Goal: Task Accomplishment & Management: Manage account settings

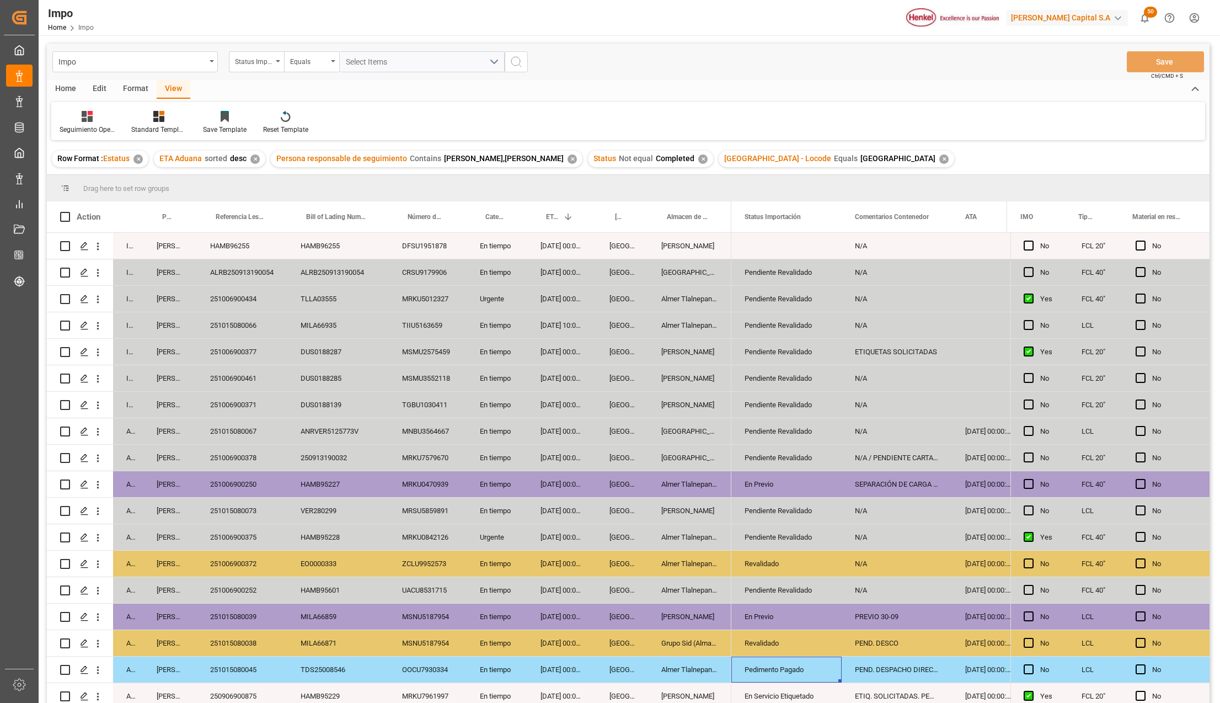
click at [681, 272] on div "[GEOGRAPHIC_DATA]" at bounding box center [689, 272] width 83 height 26
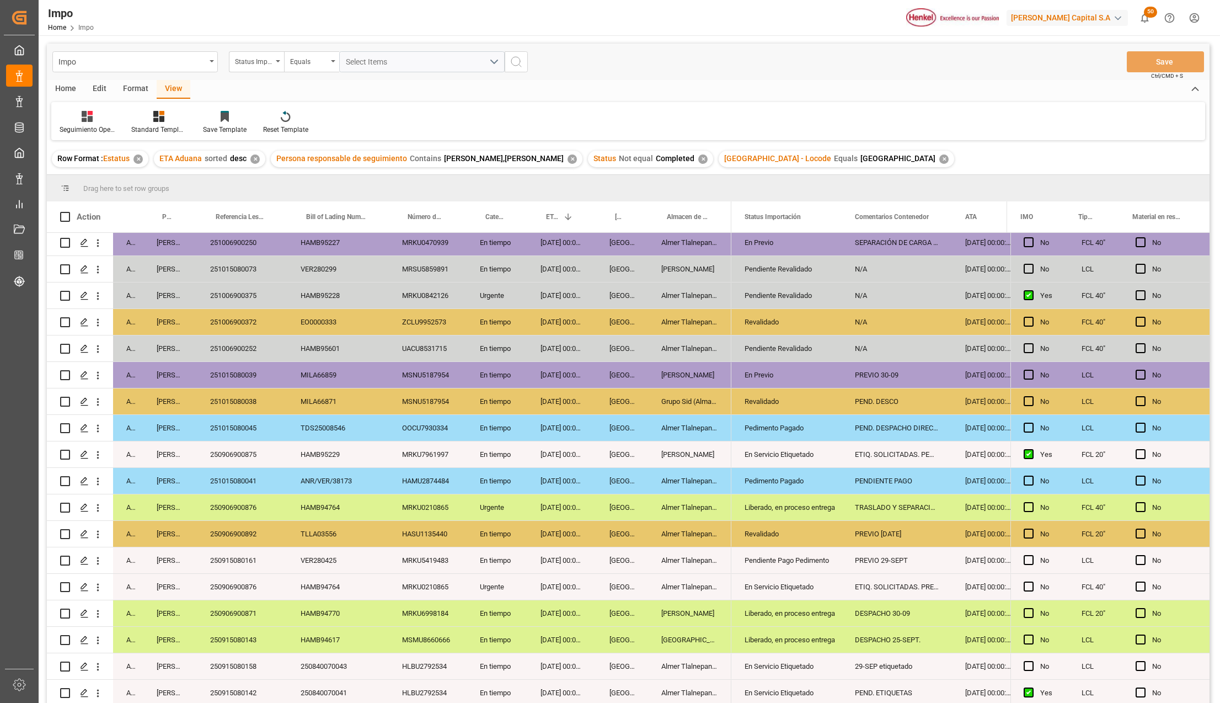
click at [69, 238] on input "Press Space to toggle row selection (unchecked)" at bounding box center [65, 243] width 10 height 10
checkbox input "true"
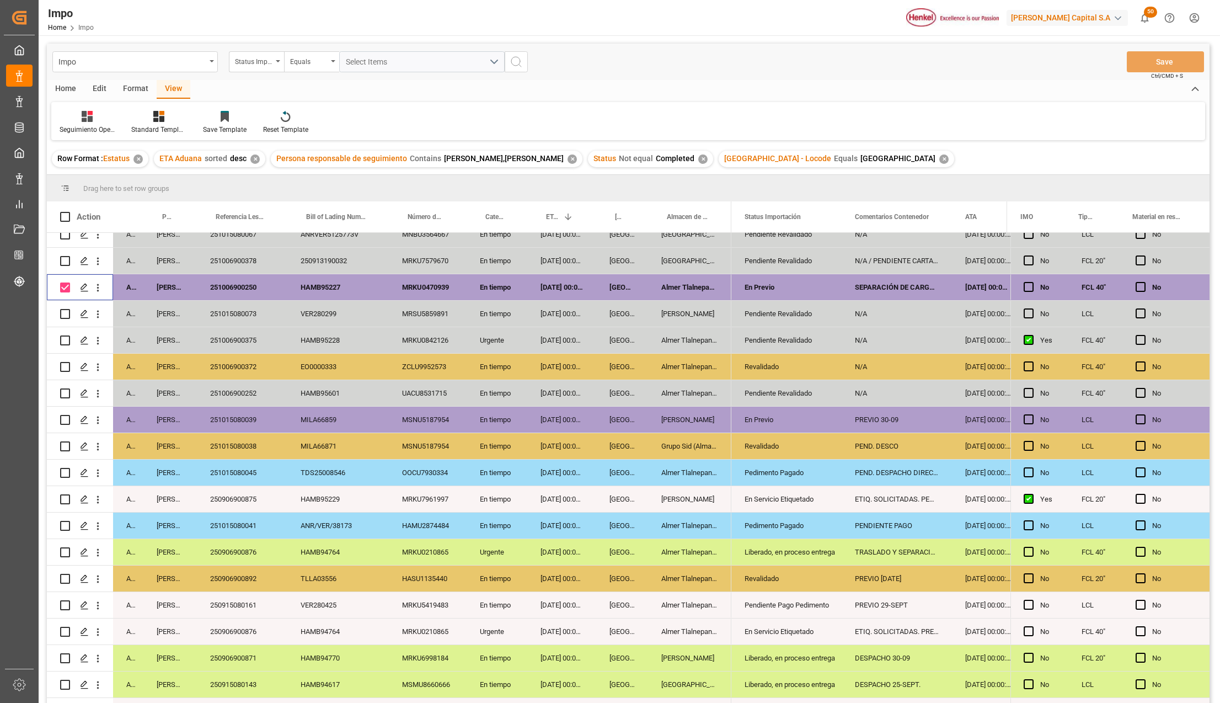
scroll to position [98, 0]
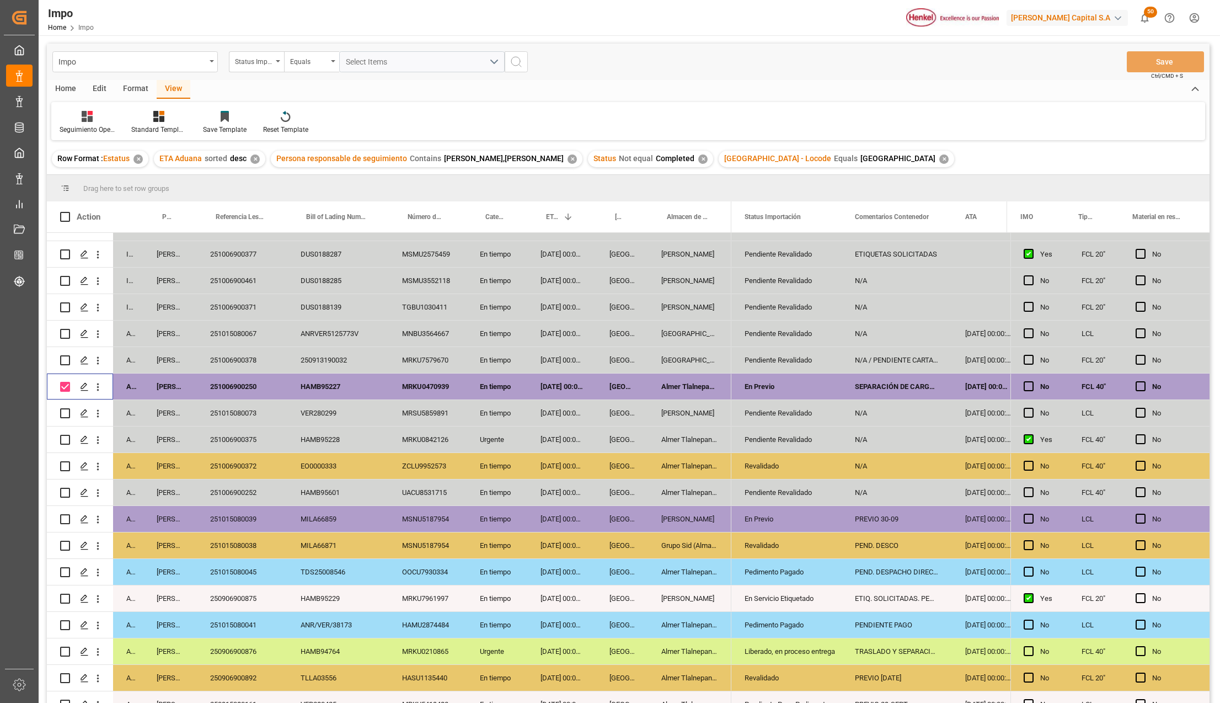
click at [126, 84] on div "Format" at bounding box center [136, 89] width 42 height 19
click at [110, 89] on div "Edit" at bounding box center [99, 89] width 30 height 19
click at [160, 116] on icon at bounding box center [162, 116] width 11 height 11
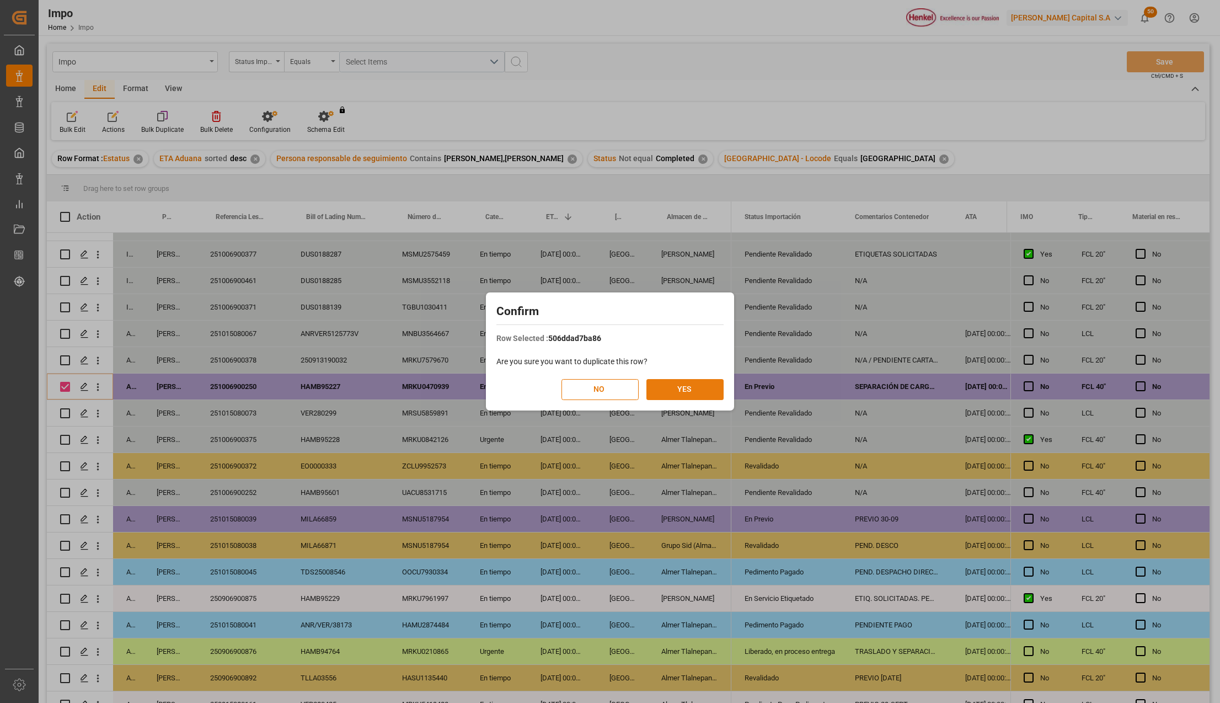
click at [672, 387] on button "YES" at bounding box center [684, 389] width 77 height 21
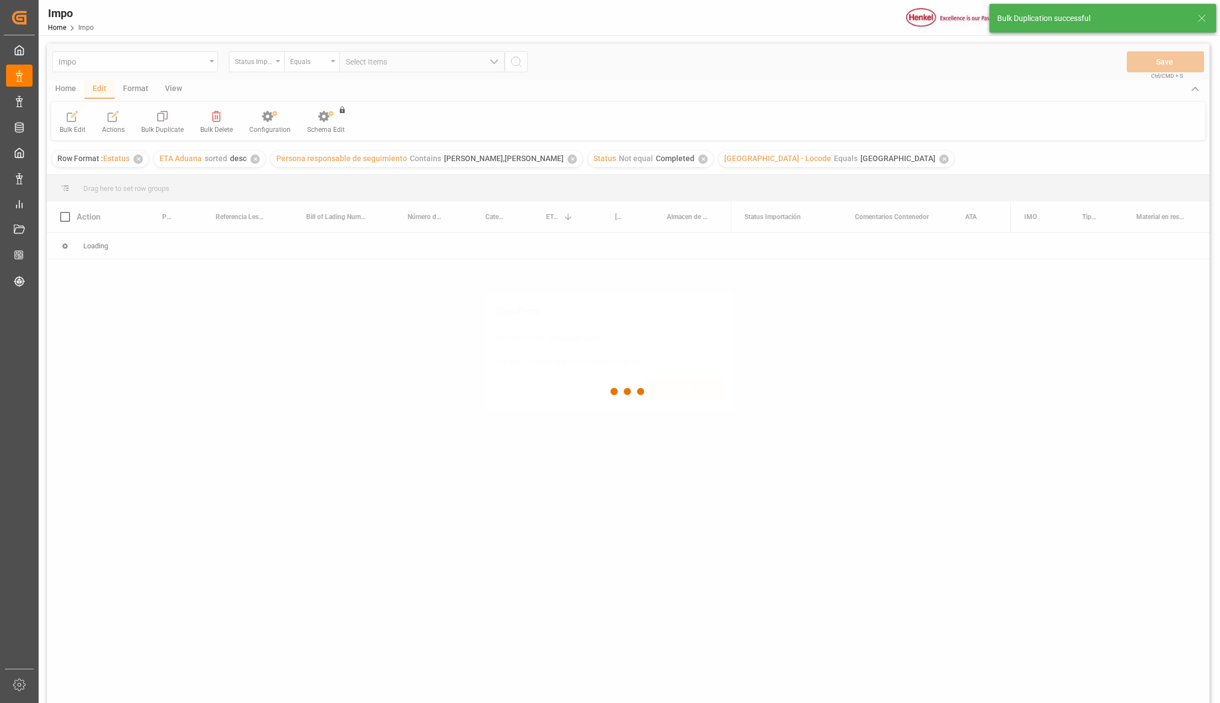
scroll to position [0, 0]
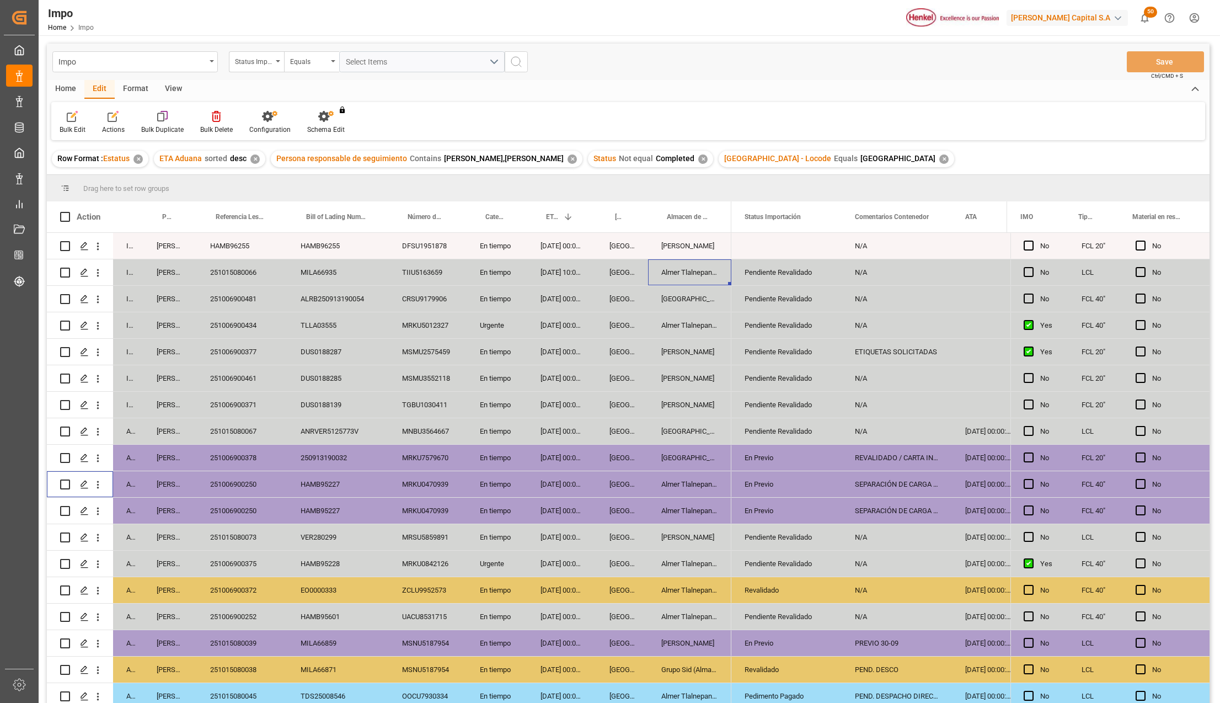
click at [665, 480] on div "Almer Tlalnepantla" at bounding box center [689, 484] width 83 height 26
click at [98, 480] on icon "open menu" at bounding box center [98, 485] width 12 height 12
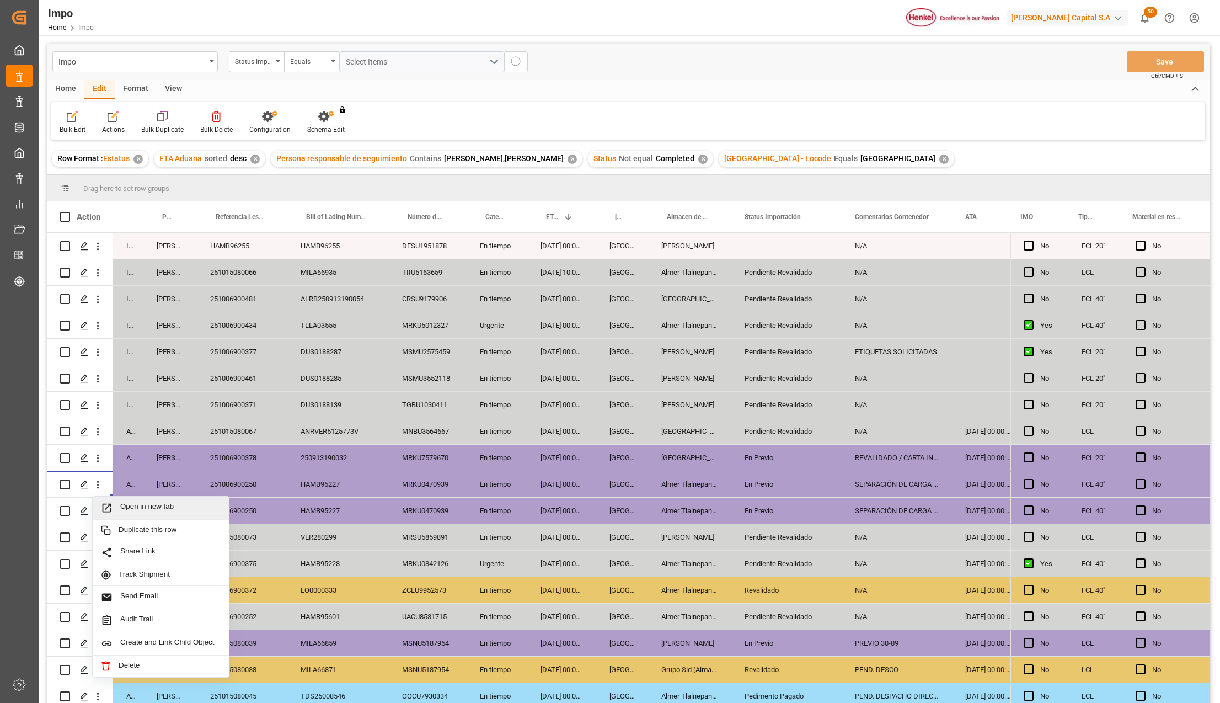
click at [115, 501] on div "Open in new tab" at bounding box center [161, 507] width 136 height 23
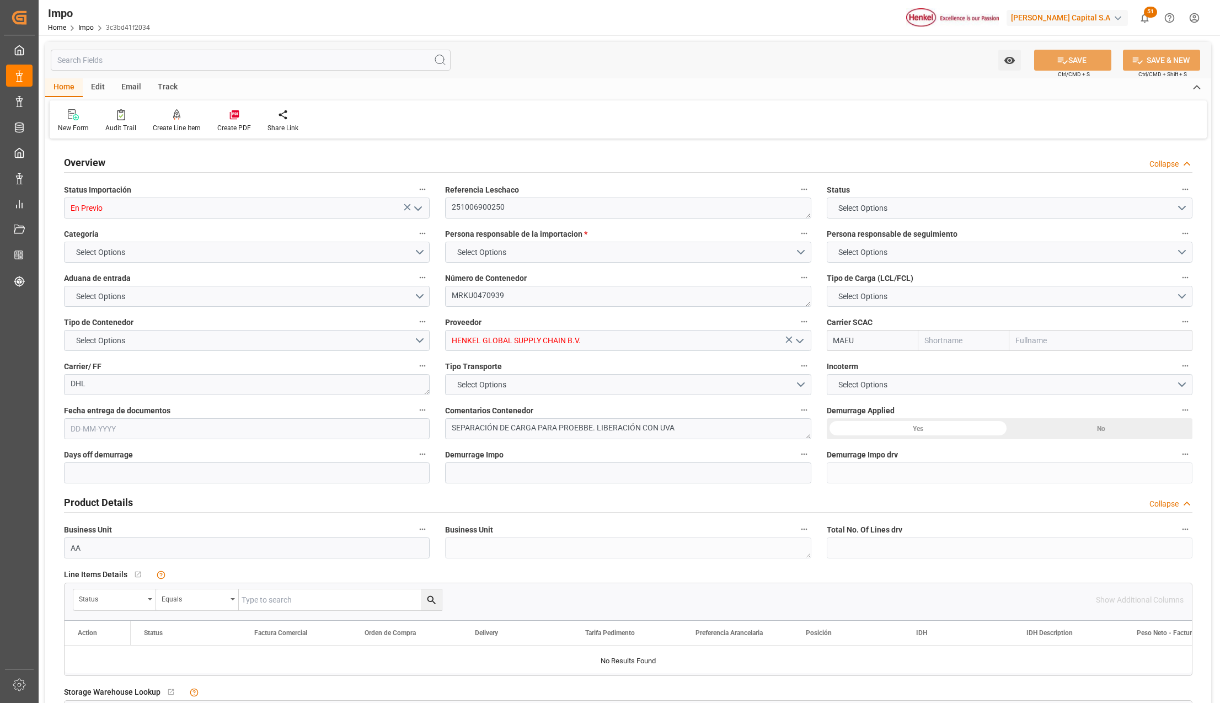
type input "Maersk"
type input "Maersk Line AS"
type input "3"
type input "-2"
type input "50"
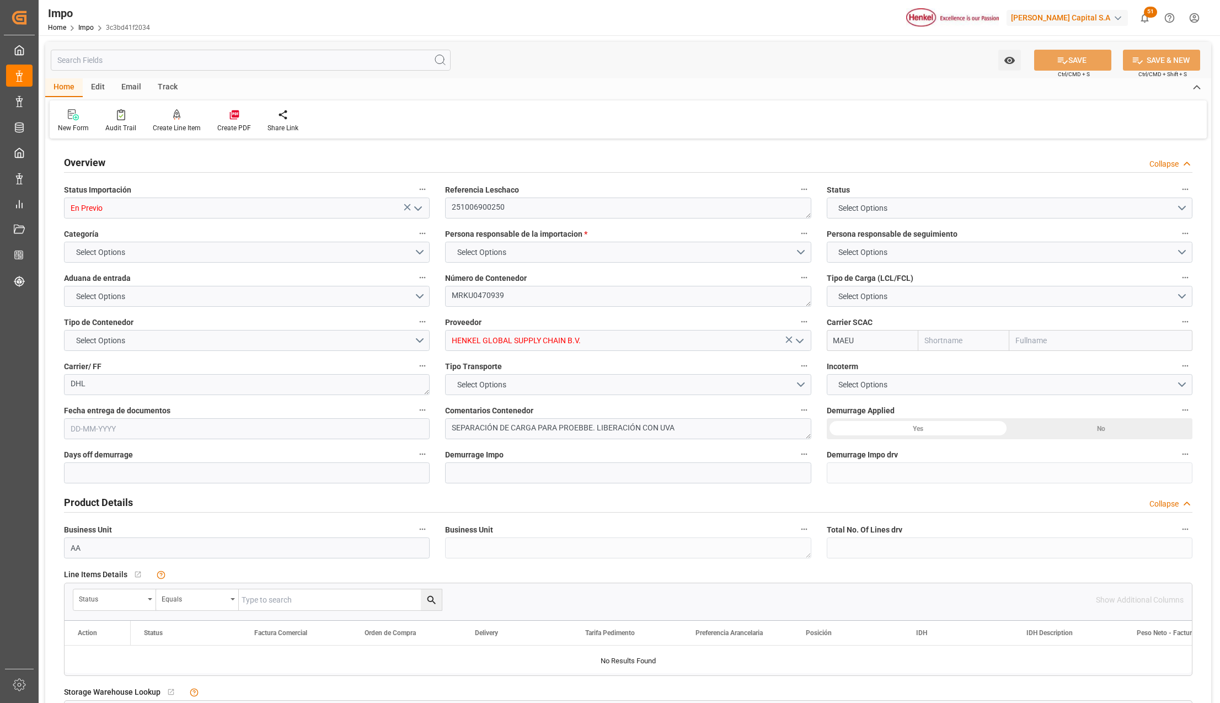
type input "17"
type input "[DATE]"
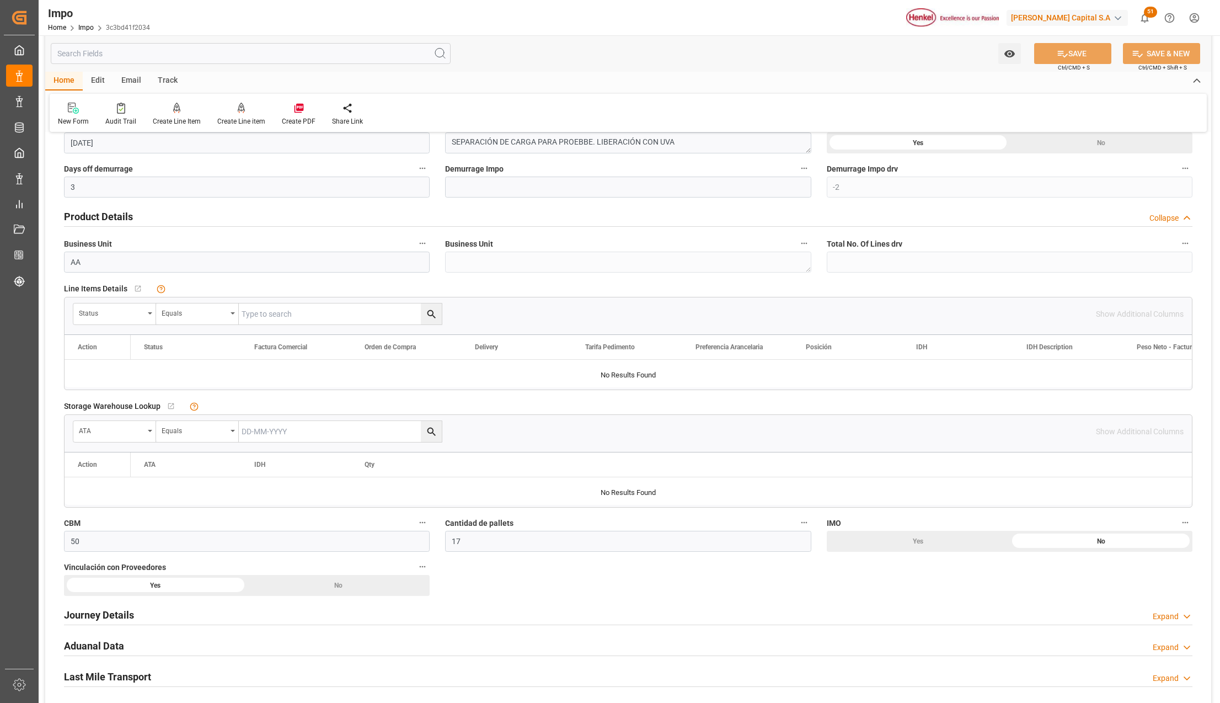
scroll to position [367, 0]
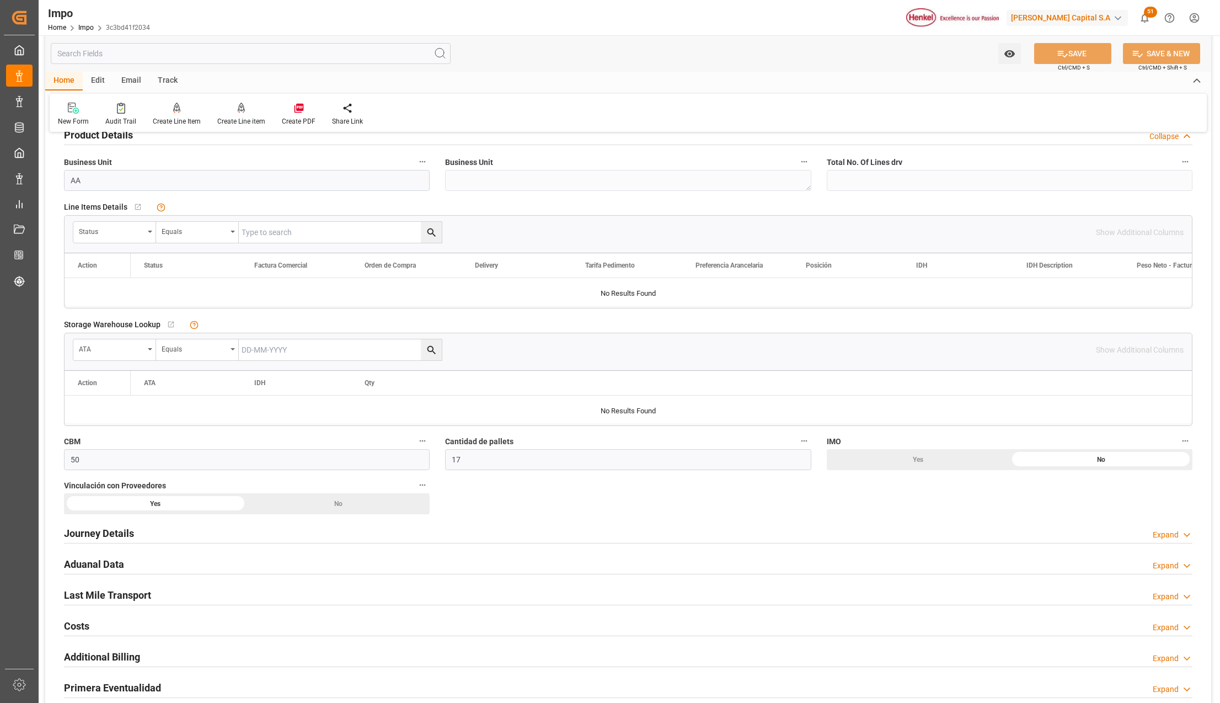
click at [116, 534] on h2 "Journey Details" at bounding box center [99, 533] width 70 height 15
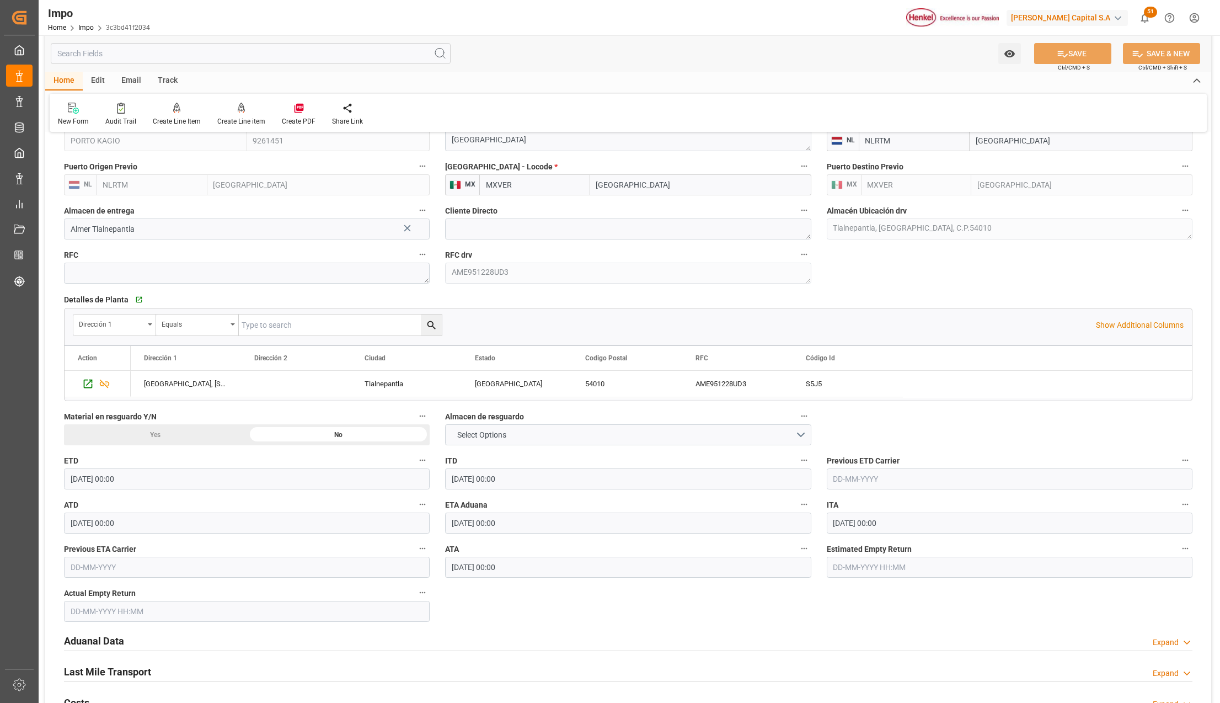
scroll to position [956, 0]
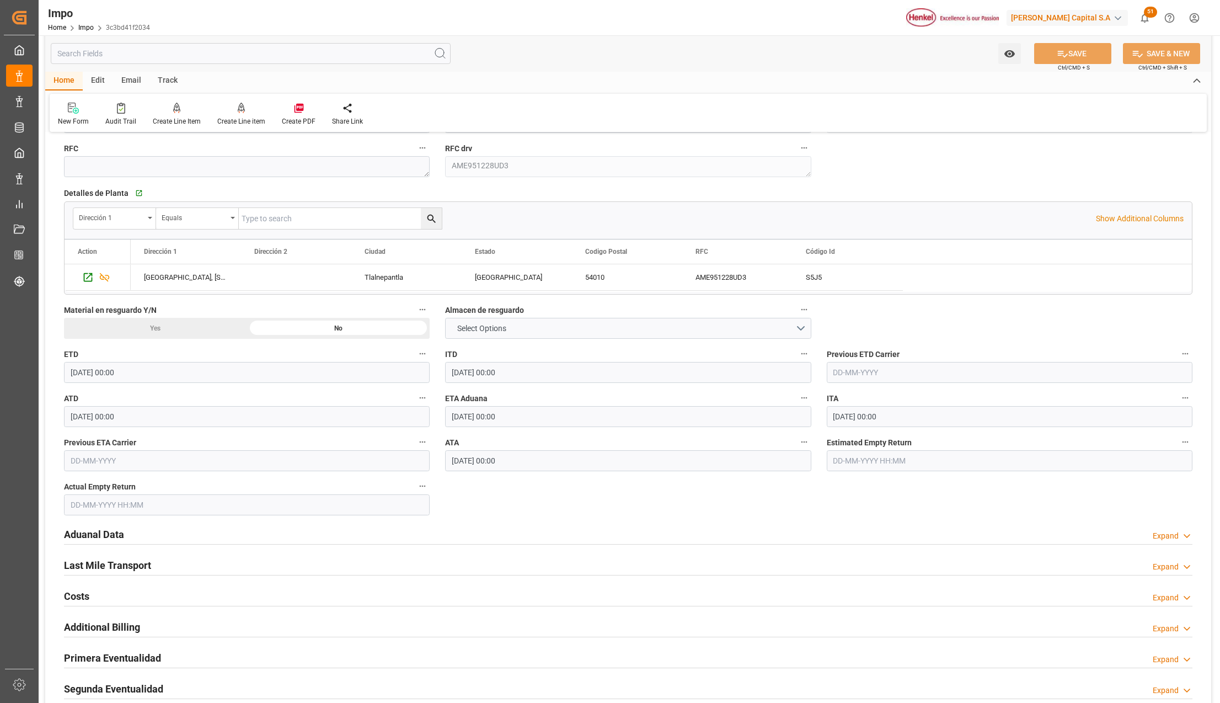
click at [116, 534] on h2 "Aduanal Data" at bounding box center [94, 534] width 60 height 15
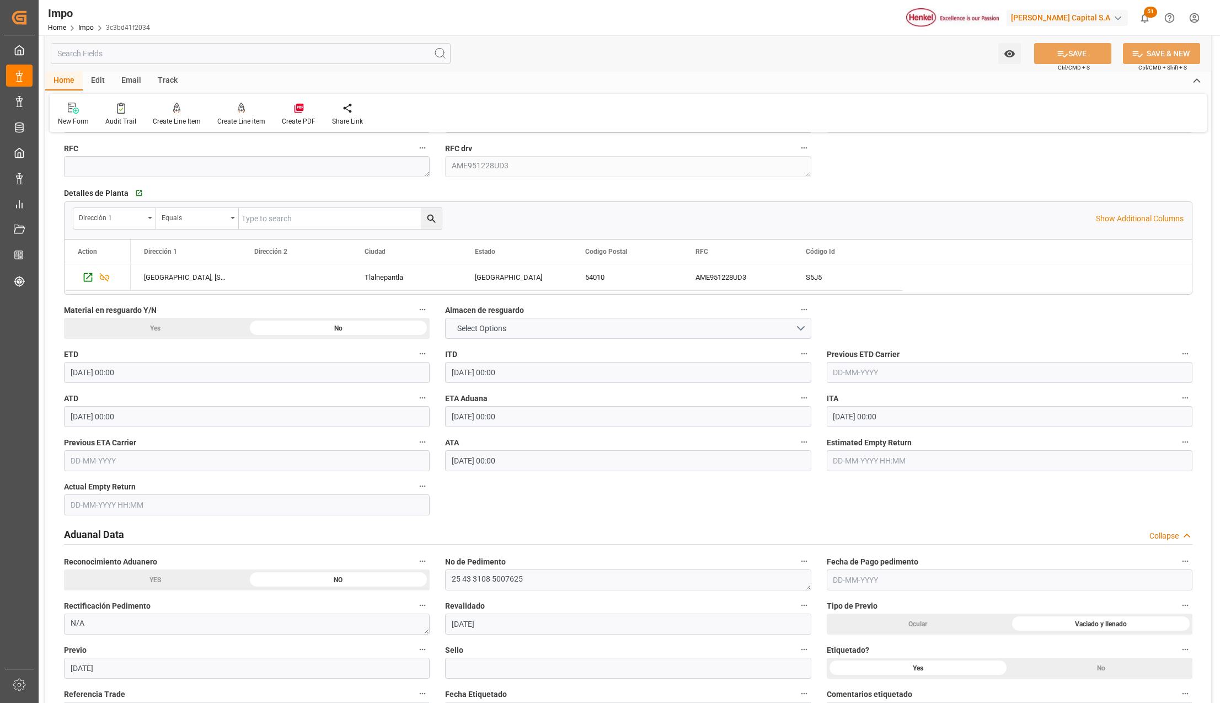
click at [116, 534] on h2 "Aduanal Data" at bounding box center [94, 534] width 60 height 15
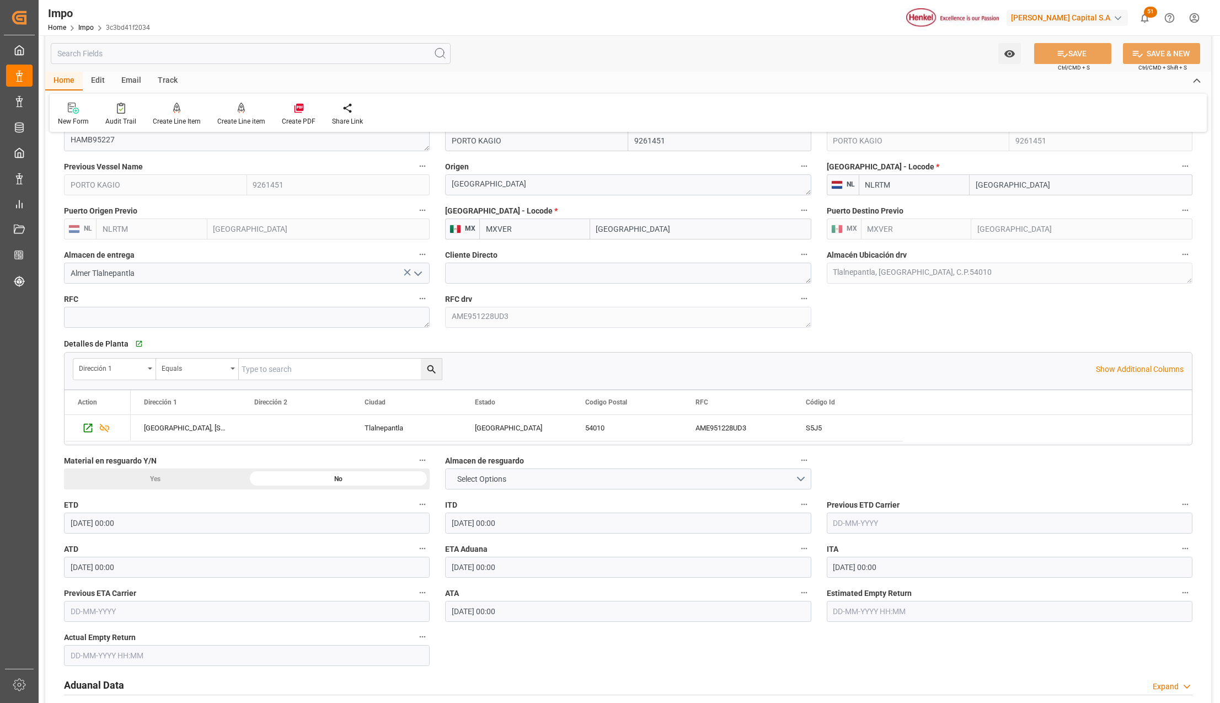
scroll to position [735, 0]
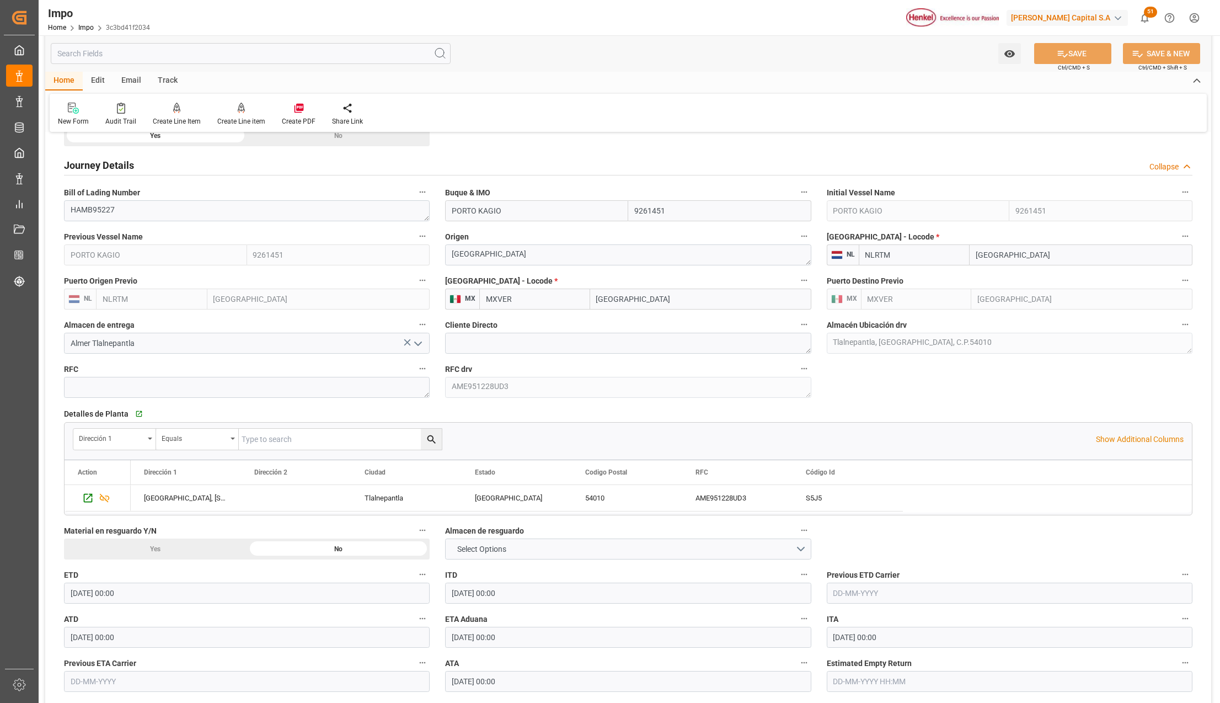
click at [418, 342] on icon "open menu" at bounding box center [417, 343] width 13 height 13
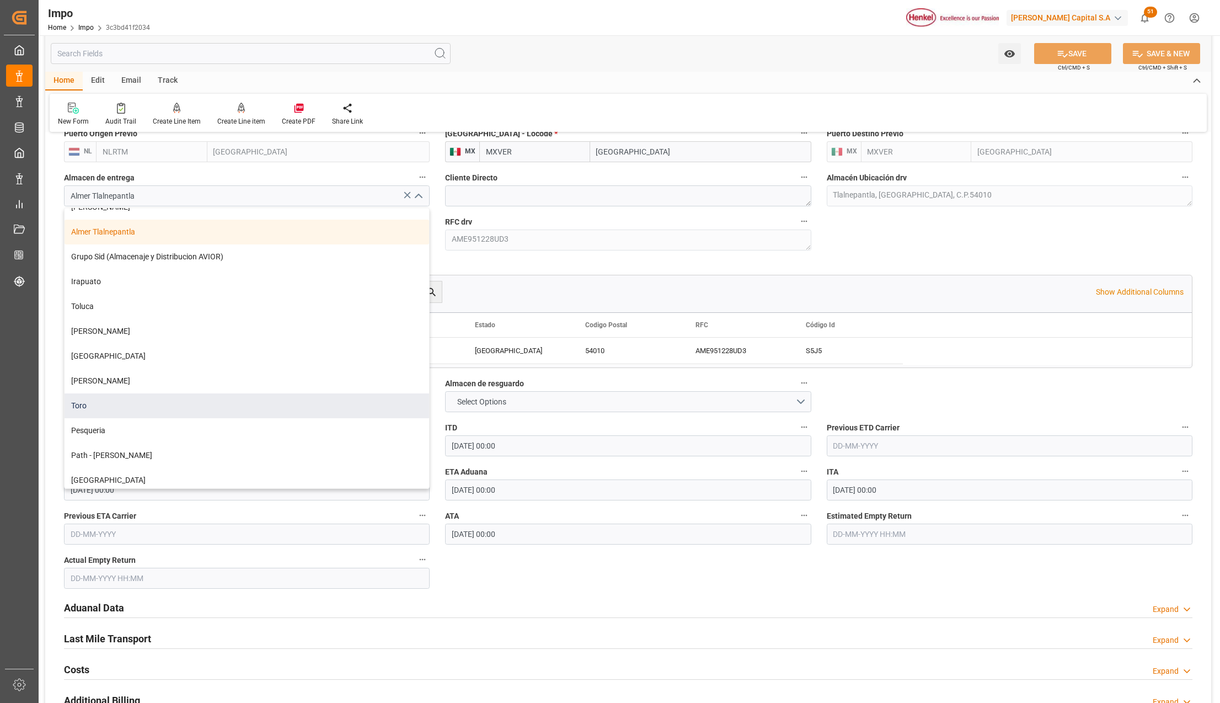
scroll to position [0, 0]
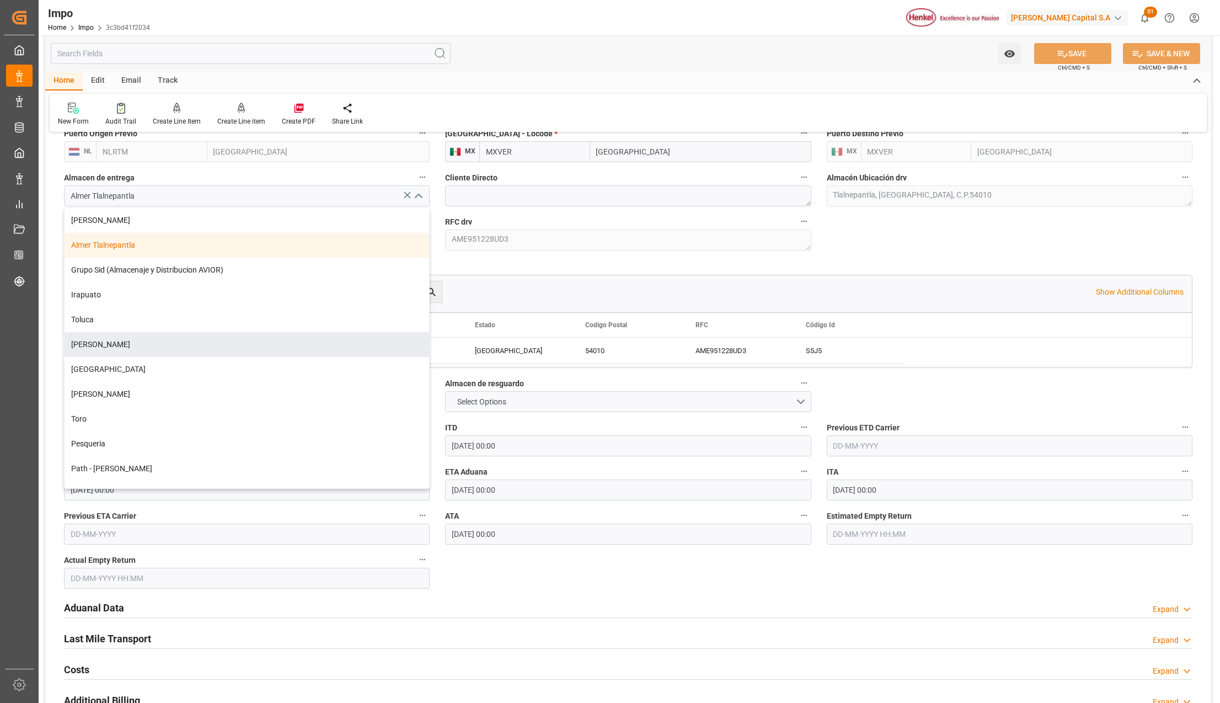
click at [557, 265] on div "Detalles de Planta   Go to Cargo Warehouses Grid" at bounding box center [628, 266] width 1128 height 17
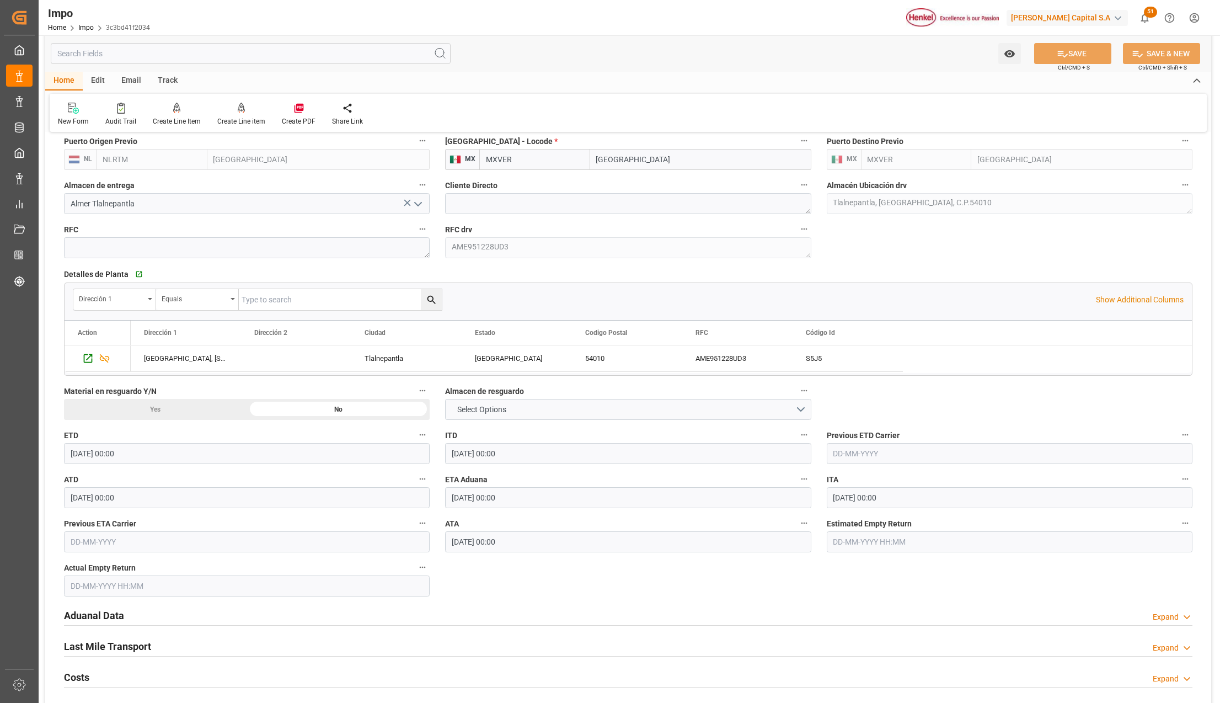
scroll to position [956, 0]
